Goal: Information Seeking & Learning: Learn about a topic

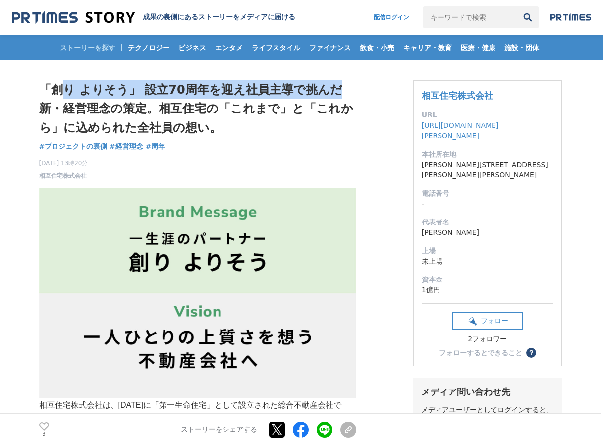
drag, startPoint x: 66, startPoint y: 87, endPoint x: 338, endPoint y: 92, distance: 272.0
click at [338, 92] on h1 "「創り よりそう」 設立70周年を迎え社員主導で挑んだ新・経営理念の策定。相互住宅の「これまで」と「これから」に込められた全社員の想い。" at bounding box center [197, 108] width 317 height 57
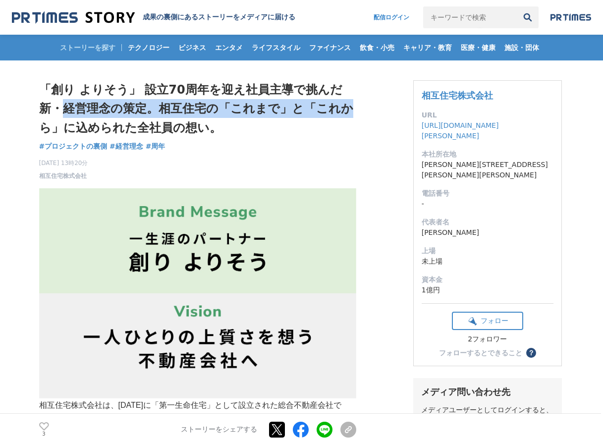
drag, startPoint x: 65, startPoint y: 107, endPoint x: 344, endPoint y: 114, distance: 278.5
click at [344, 114] on h1 "「創り よりそう」 設立70周年を迎え社員主導で挑んだ新・経営理念の策定。相互住宅の「これまで」と「これから」に込められた全社員の想い。" at bounding box center [197, 108] width 317 height 57
click at [114, 221] on img at bounding box center [197, 293] width 317 height 210
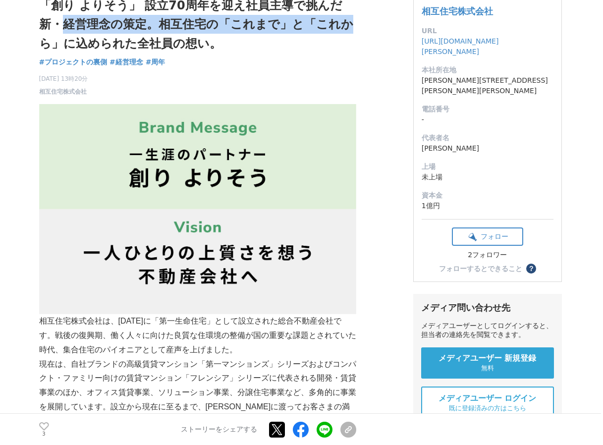
scroll to position [99, 0]
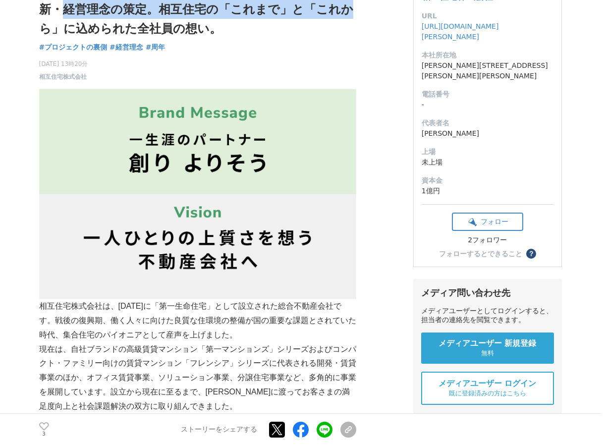
click at [135, 166] on img at bounding box center [197, 194] width 317 height 210
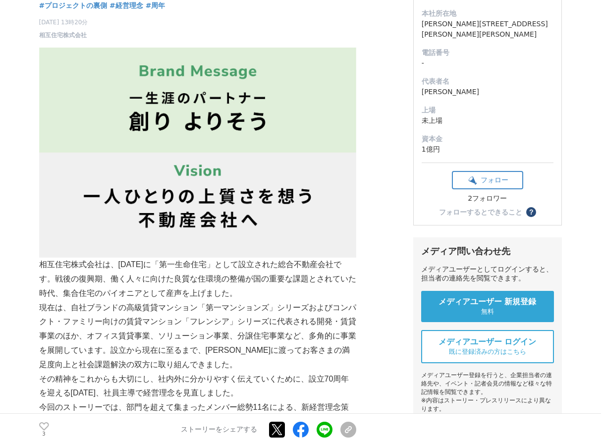
scroll to position [198, 0]
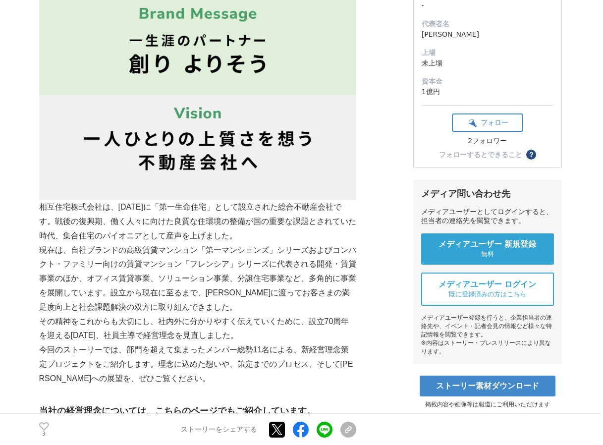
click at [302, 140] on img at bounding box center [197, 95] width 317 height 210
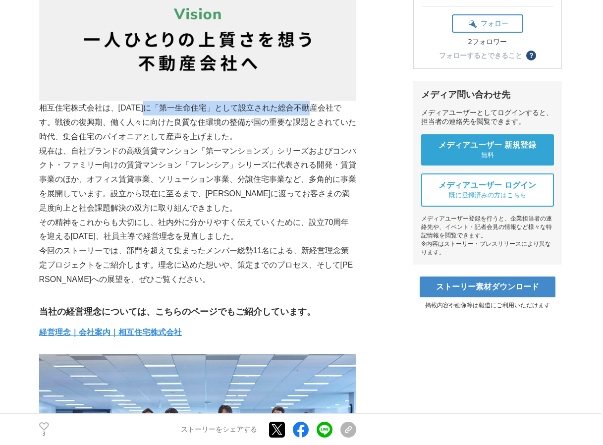
drag, startPoint x: 143, startPoint y: 110, endPoint x: 310, endPoint y: 113, distance: 166.9
click at [310, 113] on p "相互住宅株式会社は、[DATE]に「第一生命住宅」として設立された総合不動産会社です。戦後の復興期、働く人々に向けた良質な住環境の整備が国の重要な課題とされて…" at bounding box center [197, 122] width 317 height 43
click at [129, 142] on p "相互住宅株式会社は、[DATE]に「第一生命住宅」として設立された総合不動産会社です。戦後の復興期、働く人々に向けた良質な住環境の整備が国の重要な課題とされて…" at bounding box center [197, 122] width 317 height 43
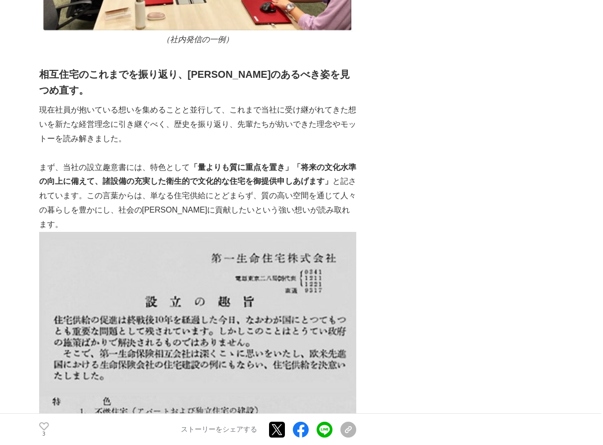
scroll to position [1882, 0]
